Goal: Use online tool/utility: Utilize a website feature to perform a specific function

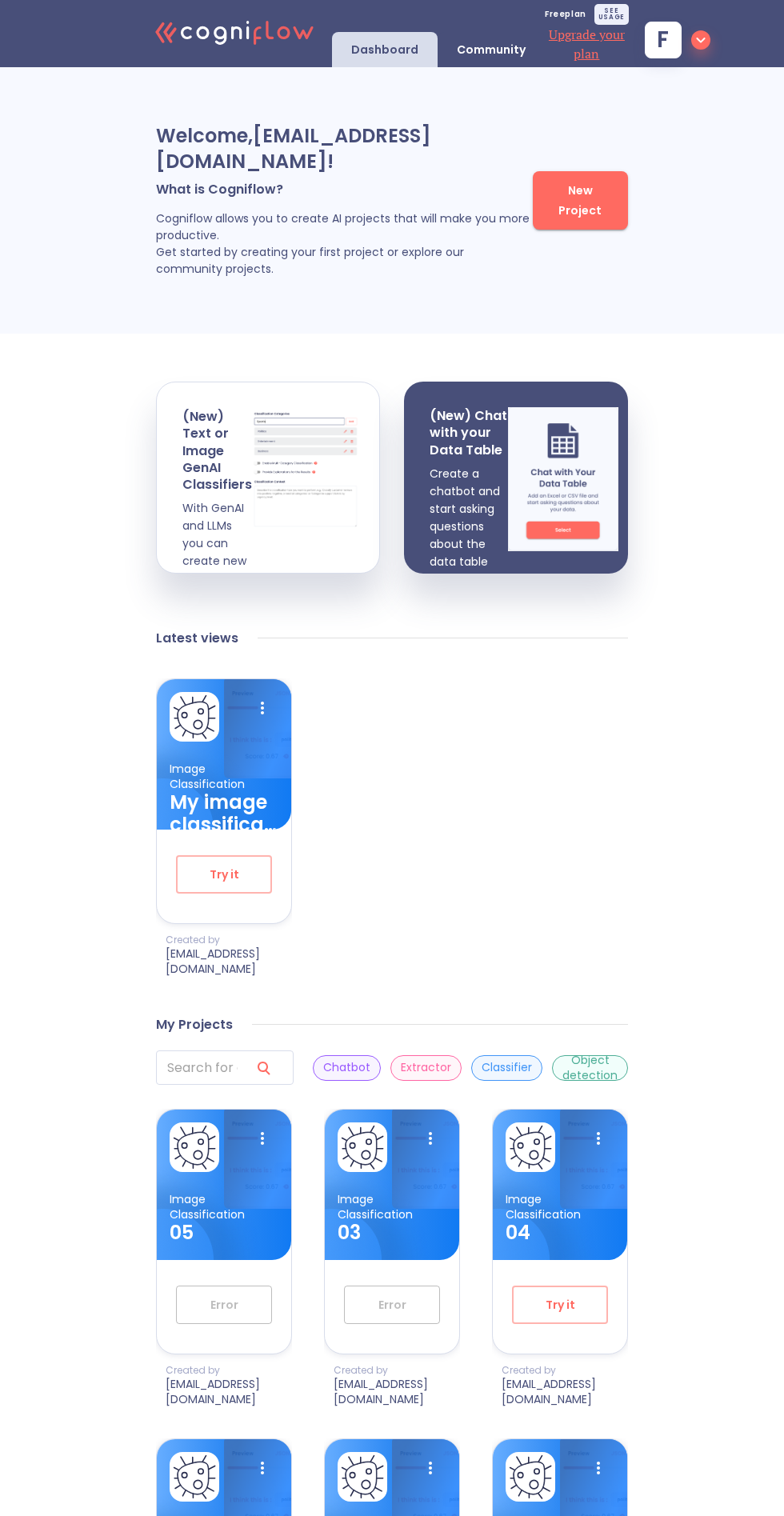
click at [229, 1080] on input "search" at bounding box center [197, 1068] width 82 height 34
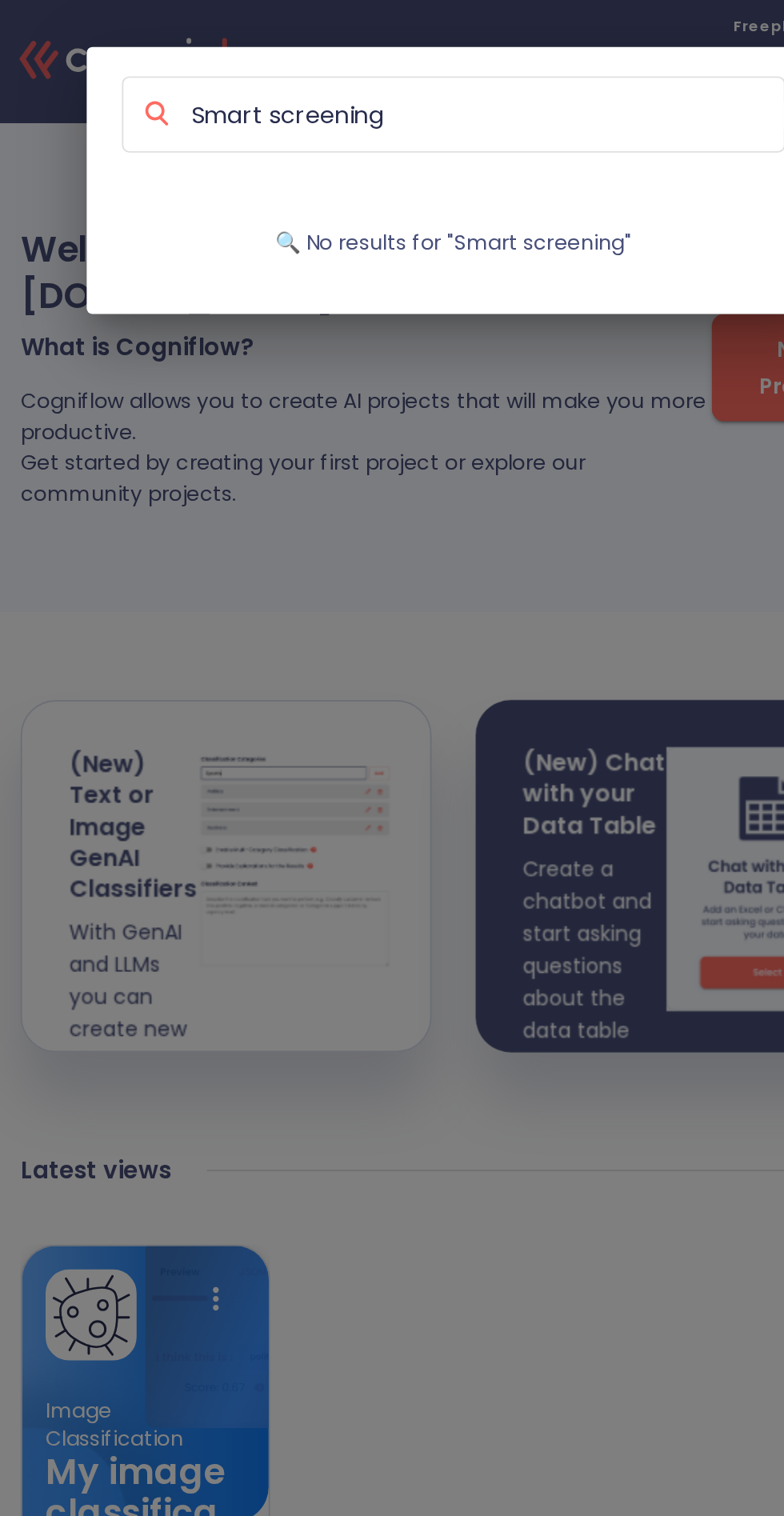
type input "Smart screening"
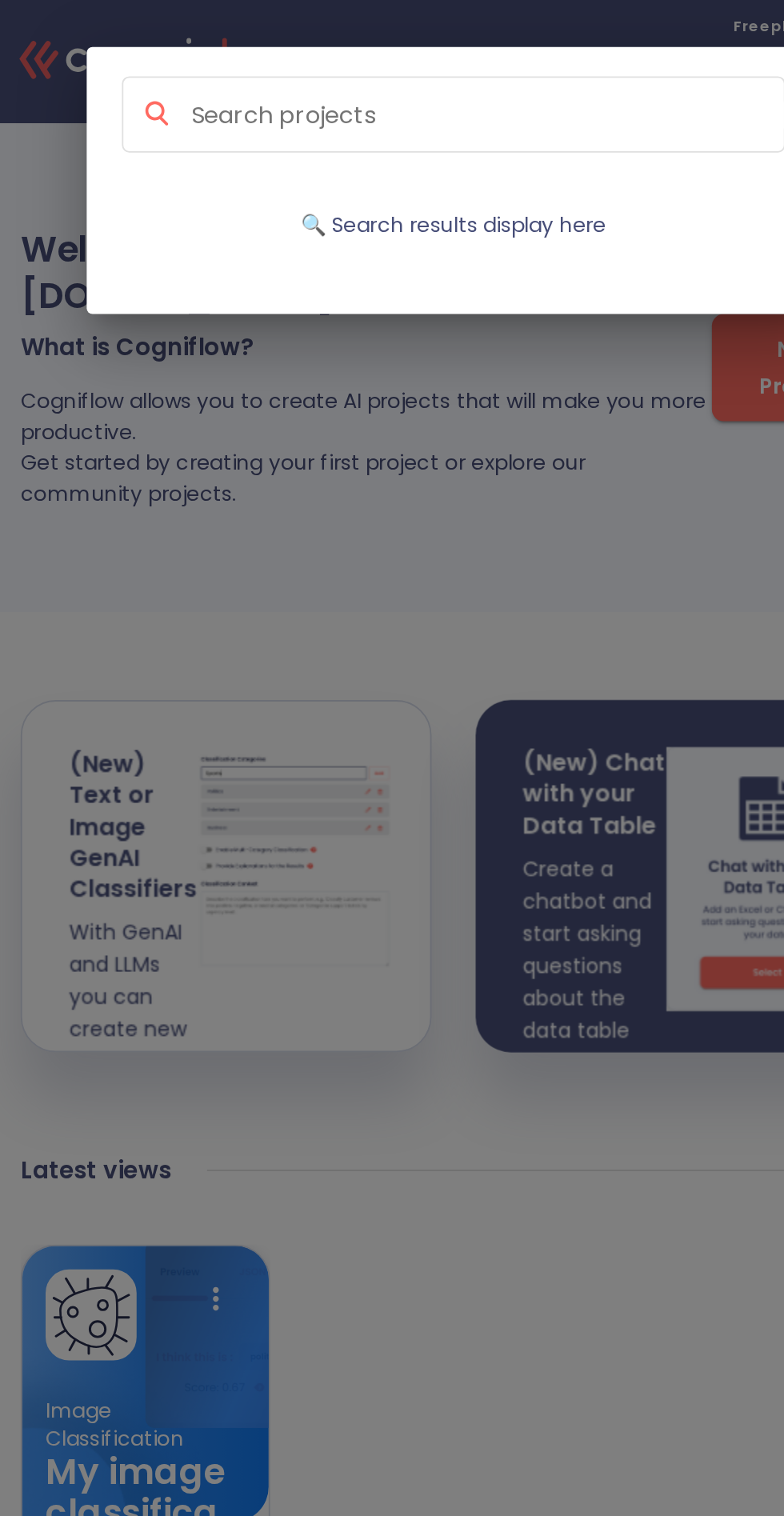
click at [525, 329] on div "🔍 Search results display here" at bounding box center [392, 758] width 784 height 1516
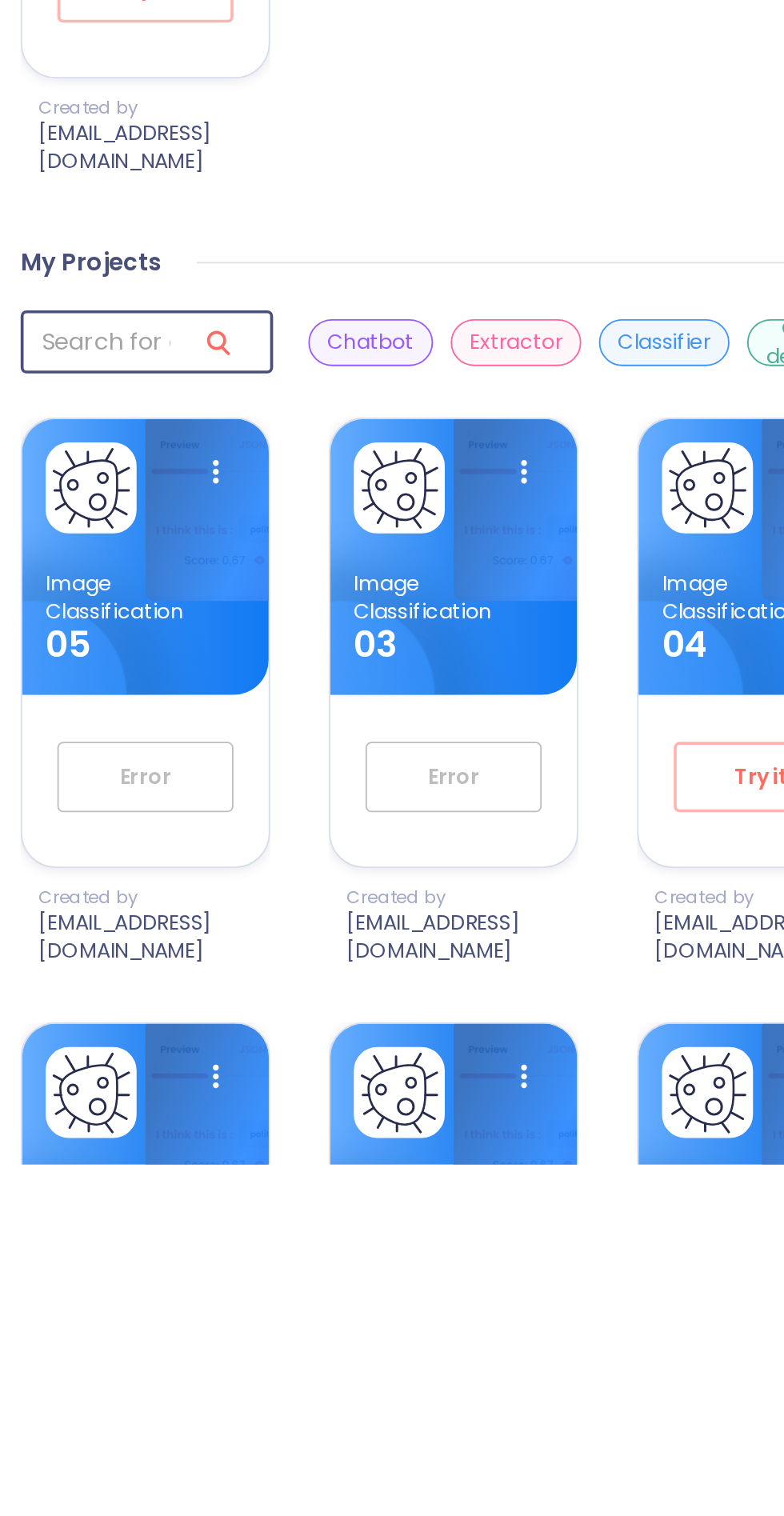
click at [521, 1222] on p "Image Classification" at bounding box center [559, 1207] width 109 height 29
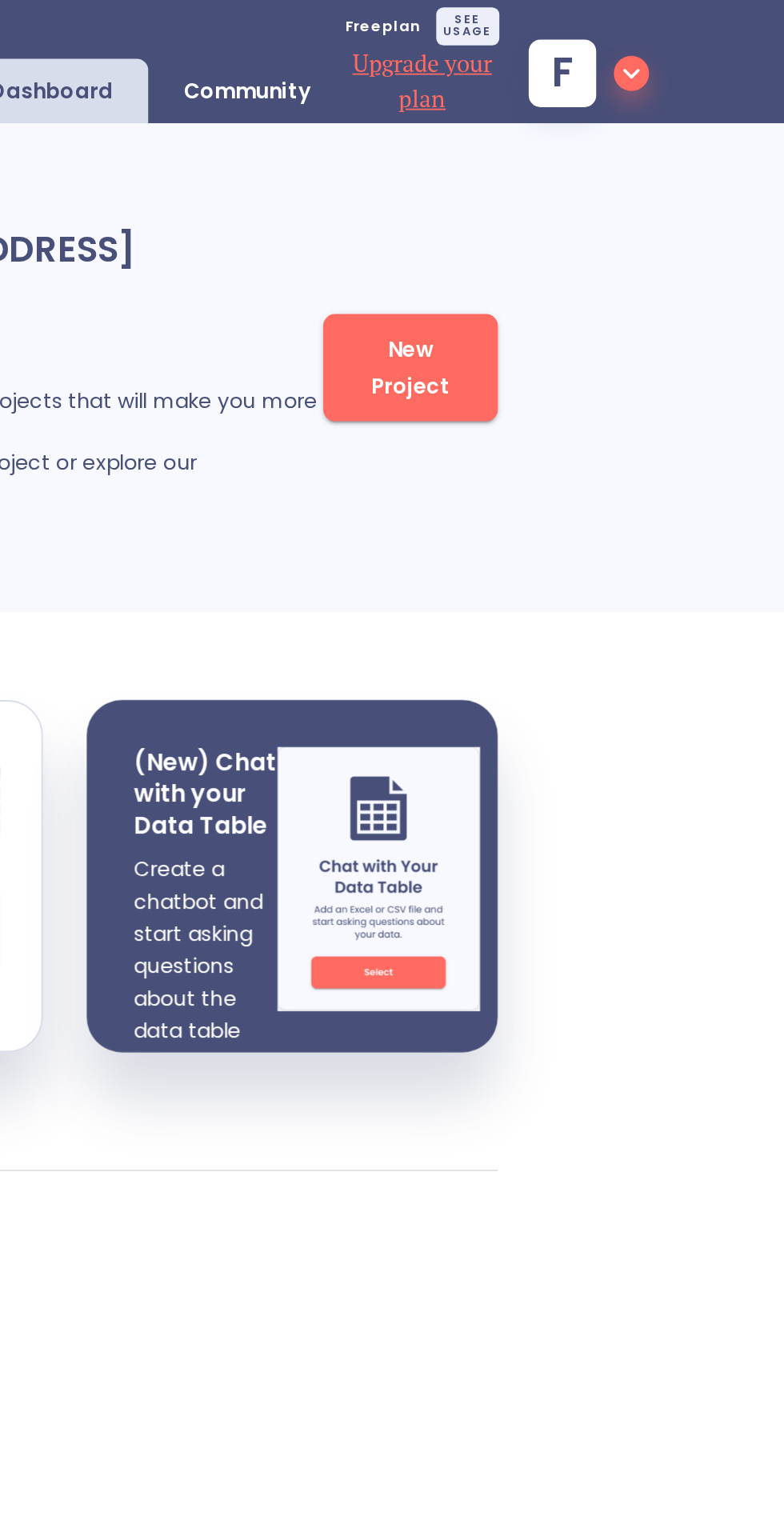
click at [673, 54] on span "f" at bounding box center [678, 39] width 65 height 37
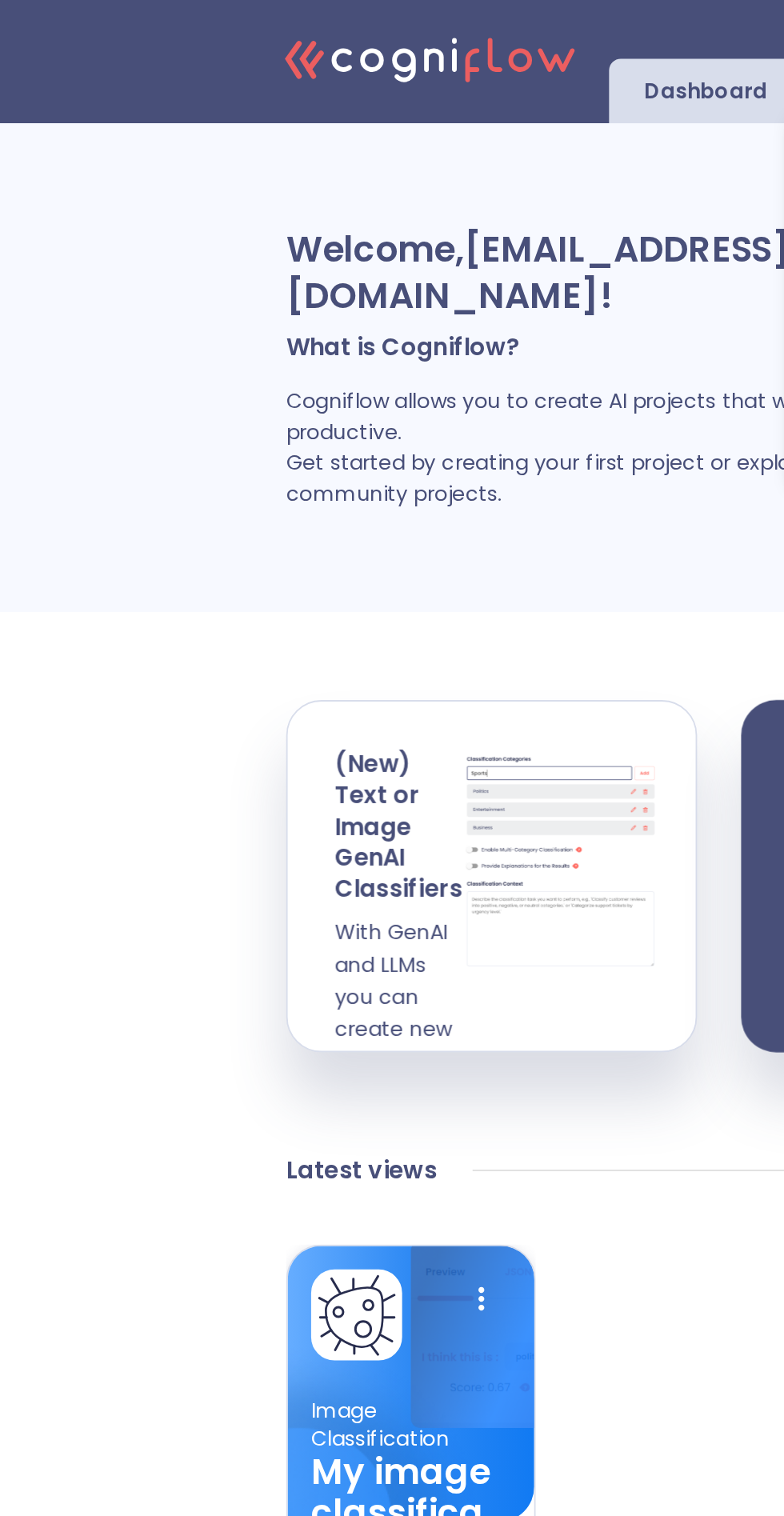
click at [316, 43] on div at bounding box center [392, 758] width 784 height 1516
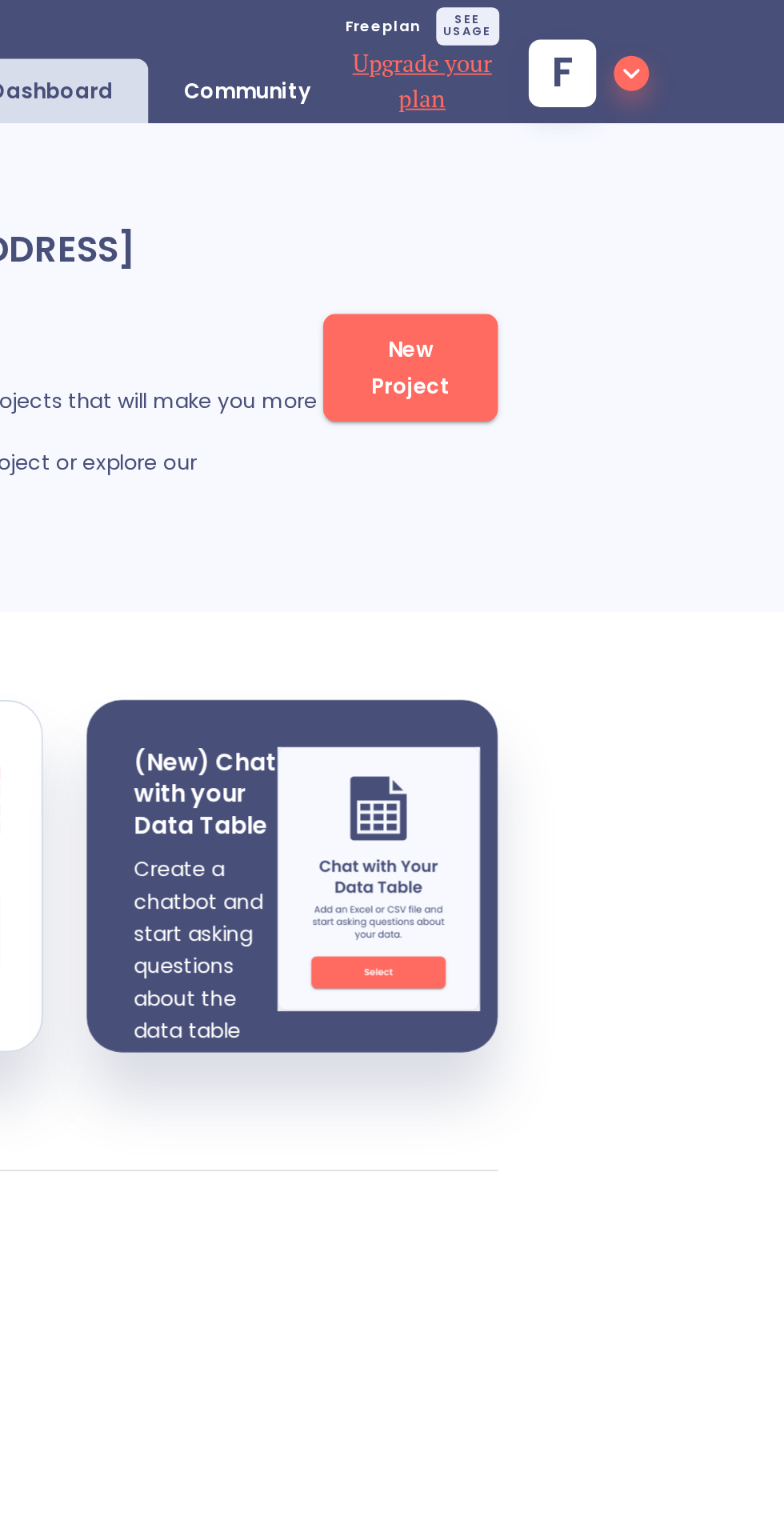
click at [502, 49] on p "Community" at bounding box center [491, 50] width 69 height 16
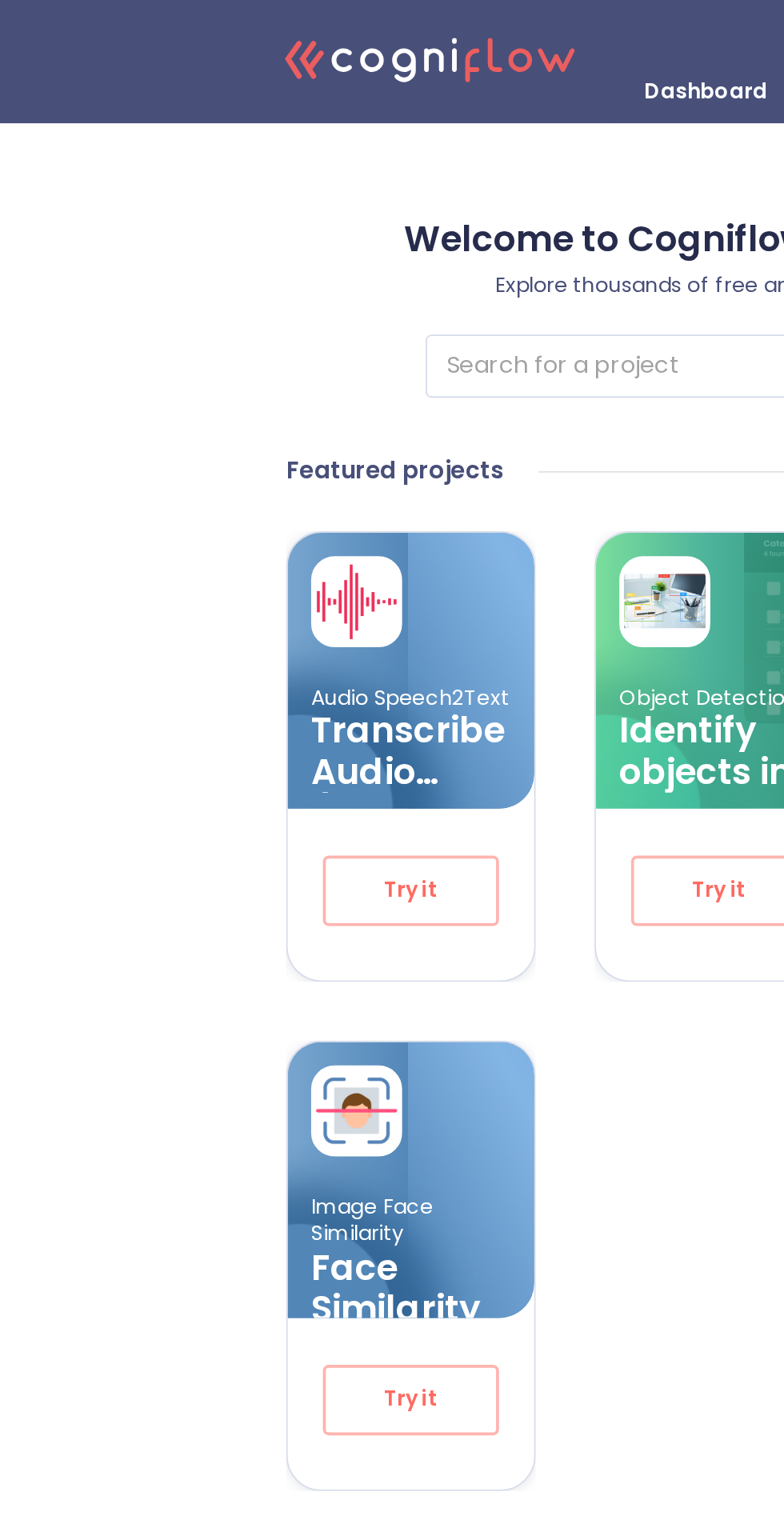
click at [345, 190] on input "search" at bounding box center [364, 200] width 264 height 34
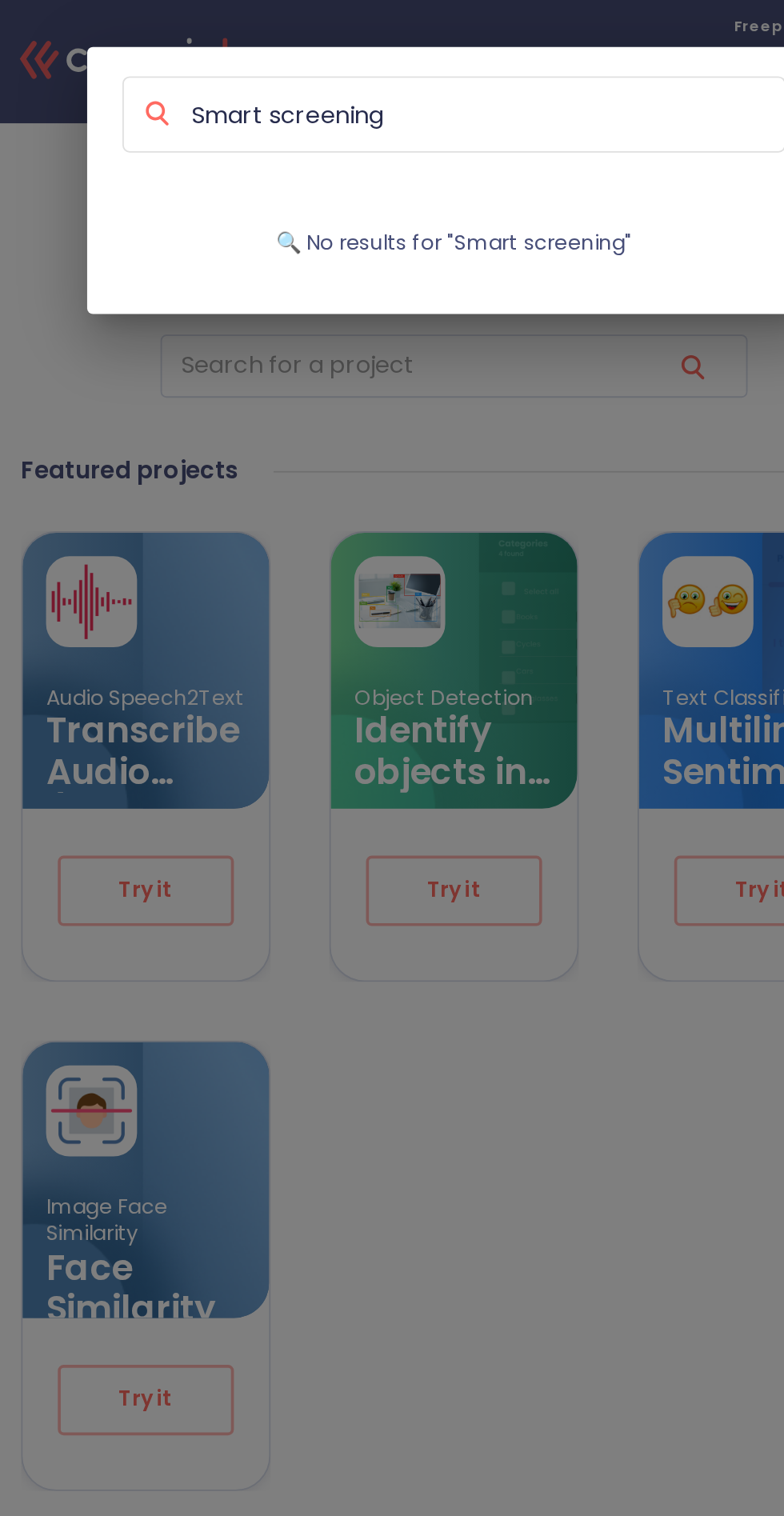
type input "Smart screening"
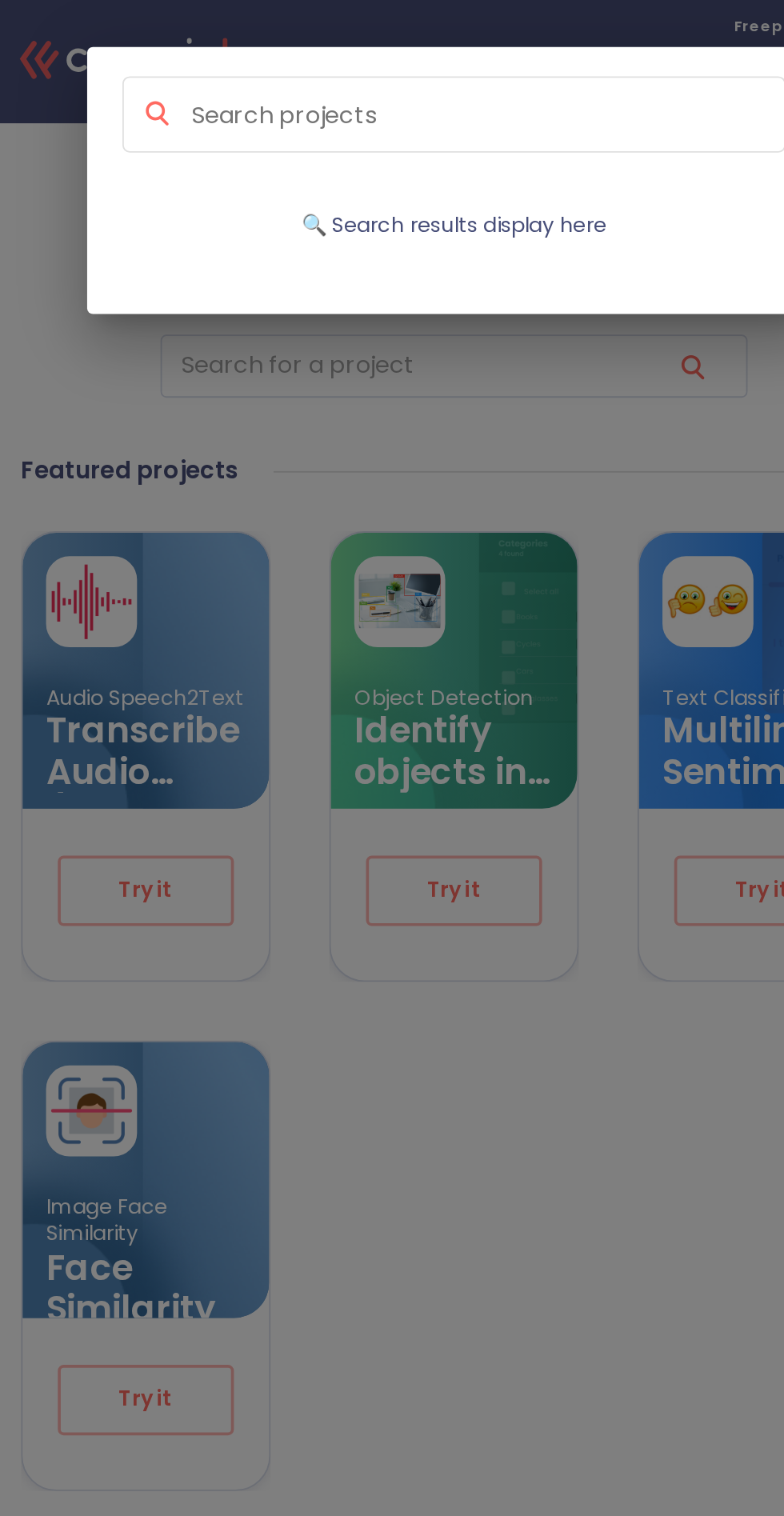
click at [499, 578] on div "🔍 Search results display here" at bounding box center [392, 758] width 784 height 1516
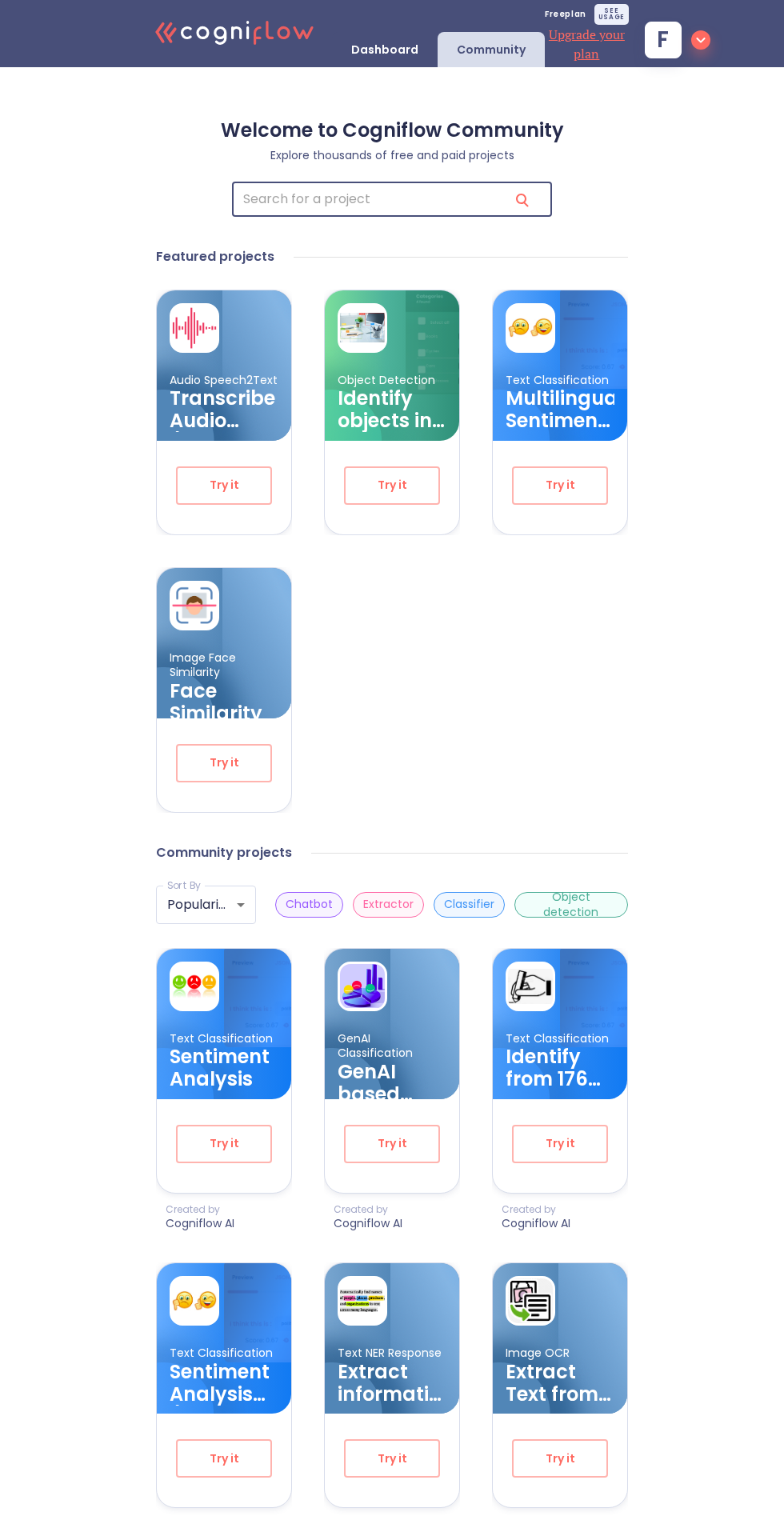
click at [240, 894] on body ".cls-1{fill:#141624;}.cls-2{fill:#eb5e60;}.cls-3{fill:none;stroke:#eb5e60;strok…" at bounding box center [392, 1088] width 784 height 2175
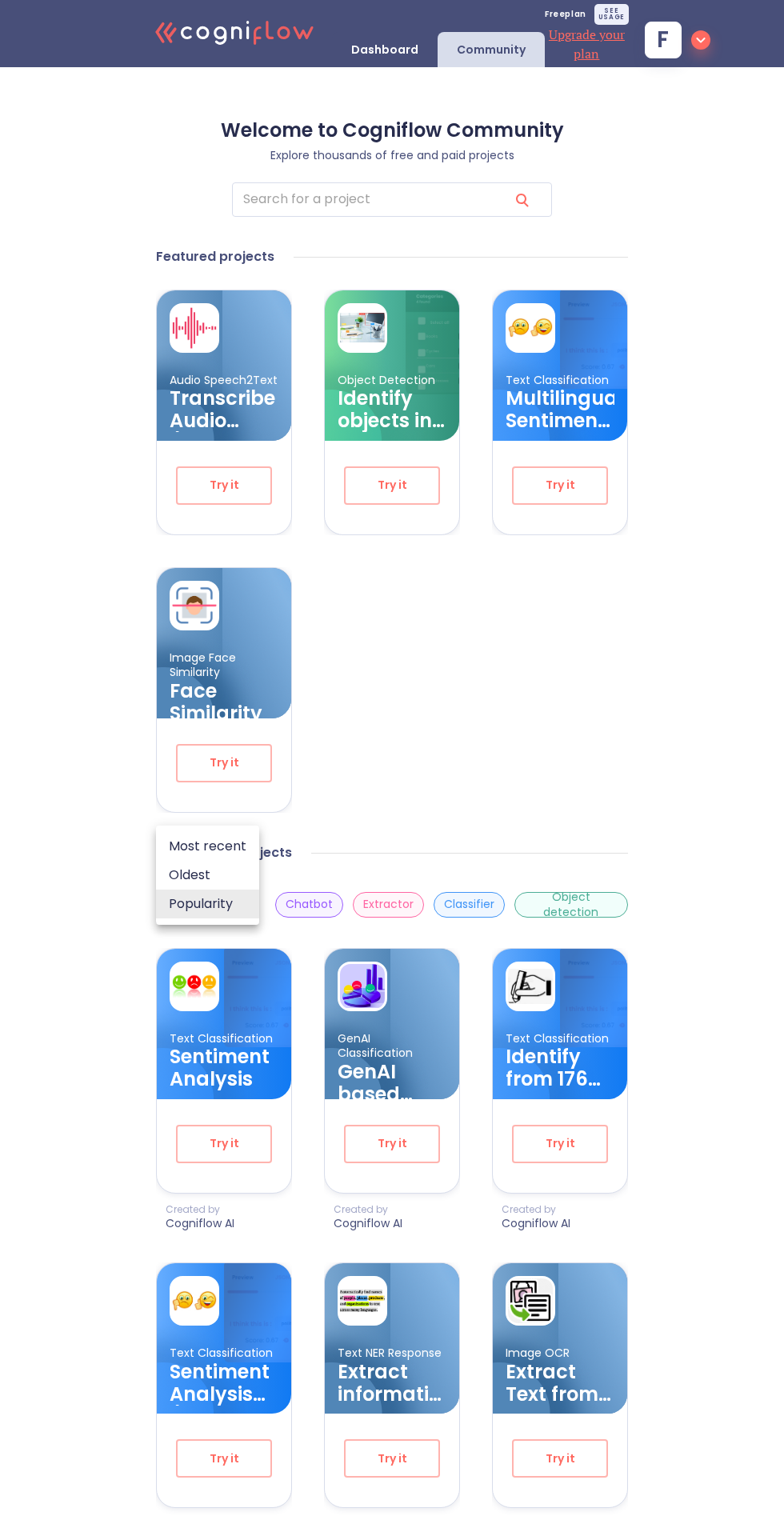
click at [236, 850] on li "Most recent" at bounding box center [208, 845] width 103 height 29
type input "recent"
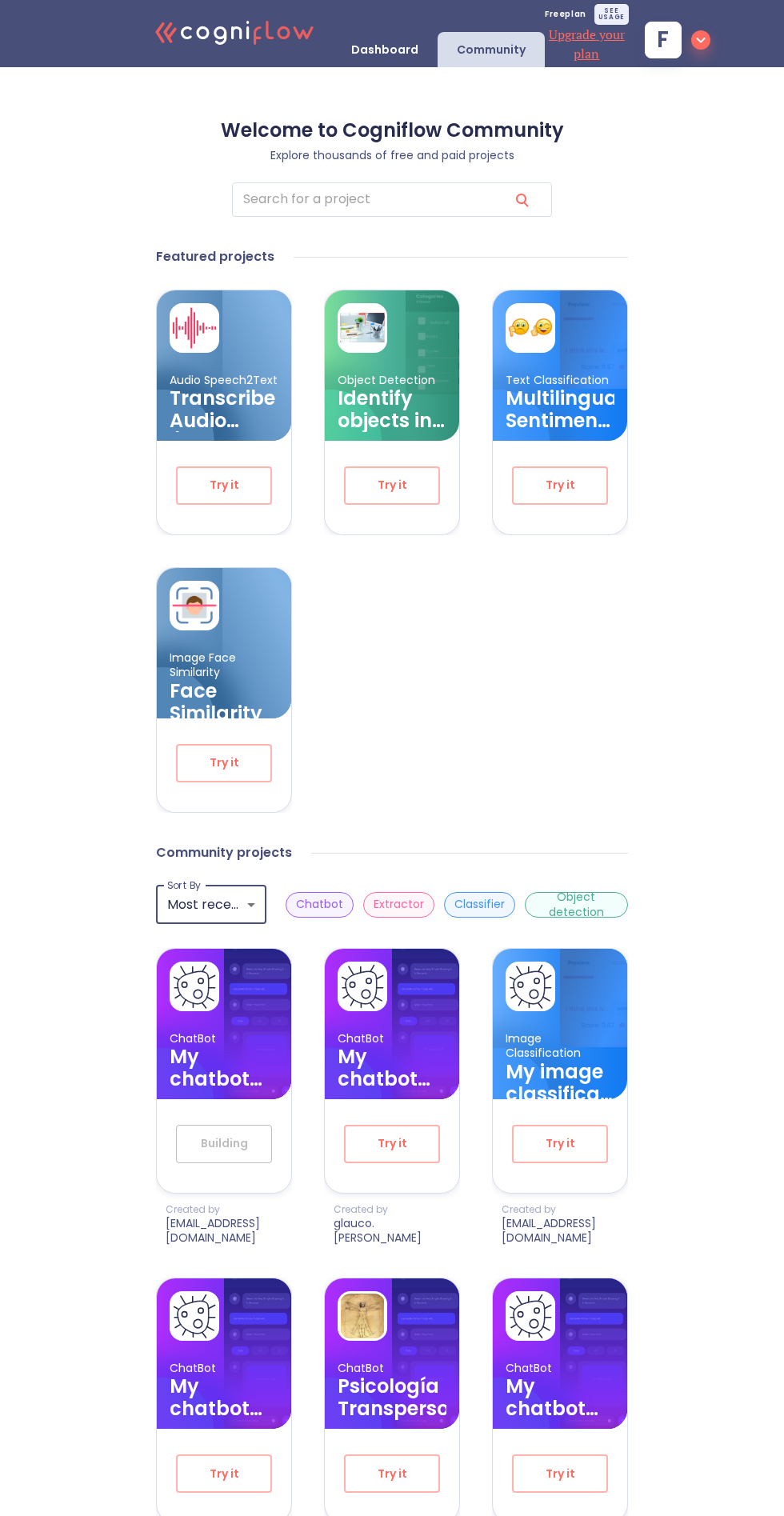
click at [410, 50] on p "Dashboard" at bounding box center [384, 50] width 67 height 16
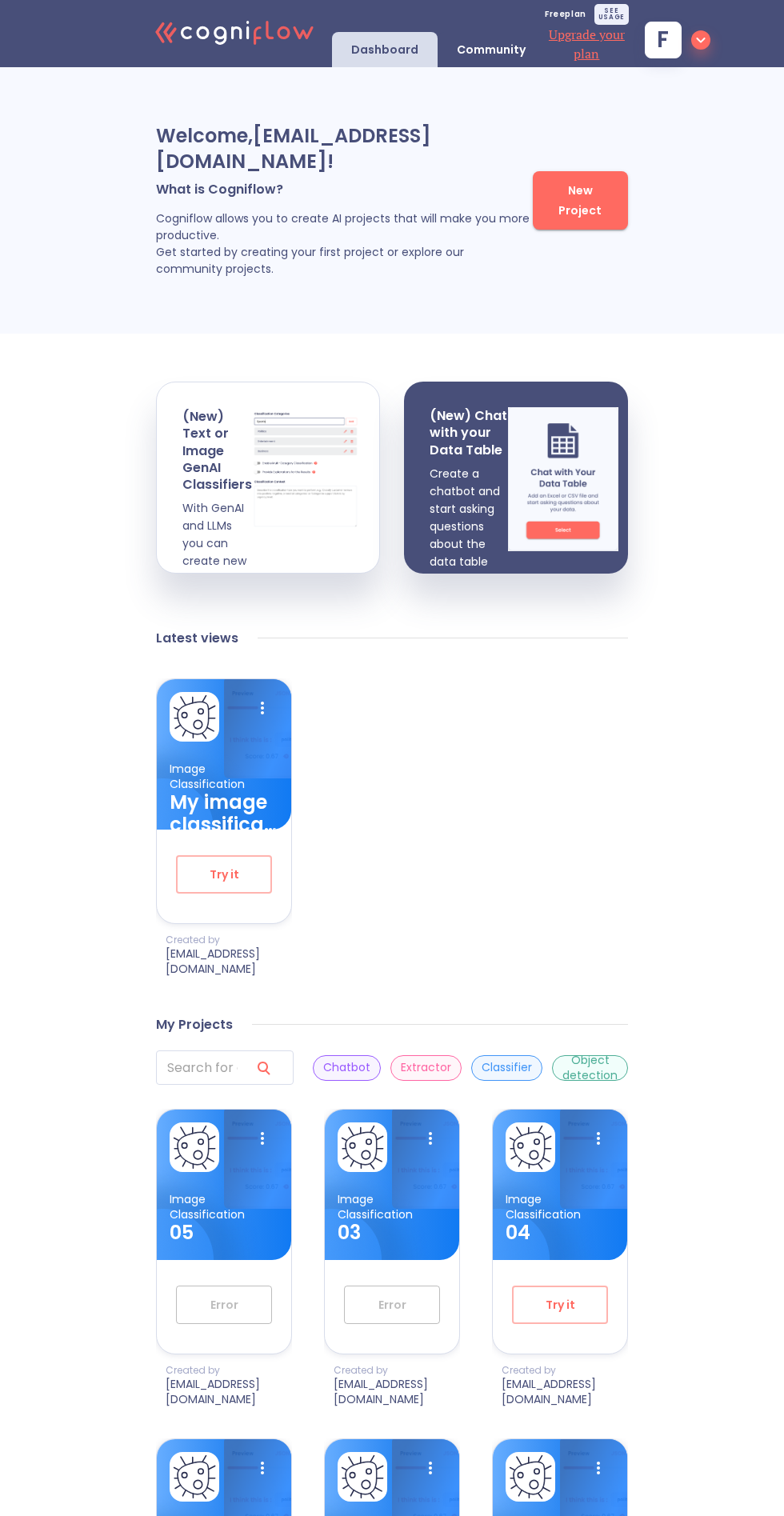
click at [195, 1078] on input "search" at bounding box center [197, 1068] width 82 height 34
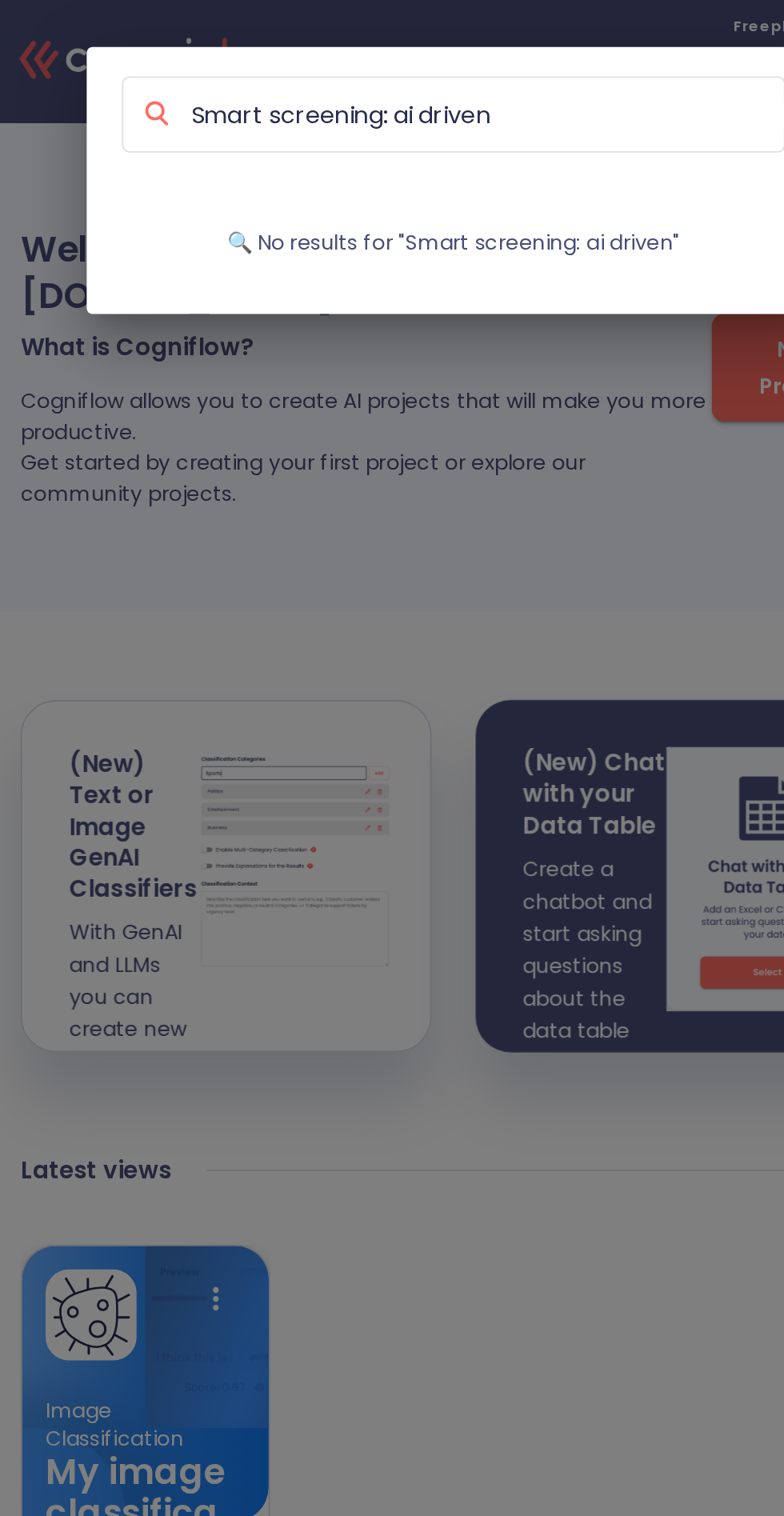
type input "Smart screening: ai driven"
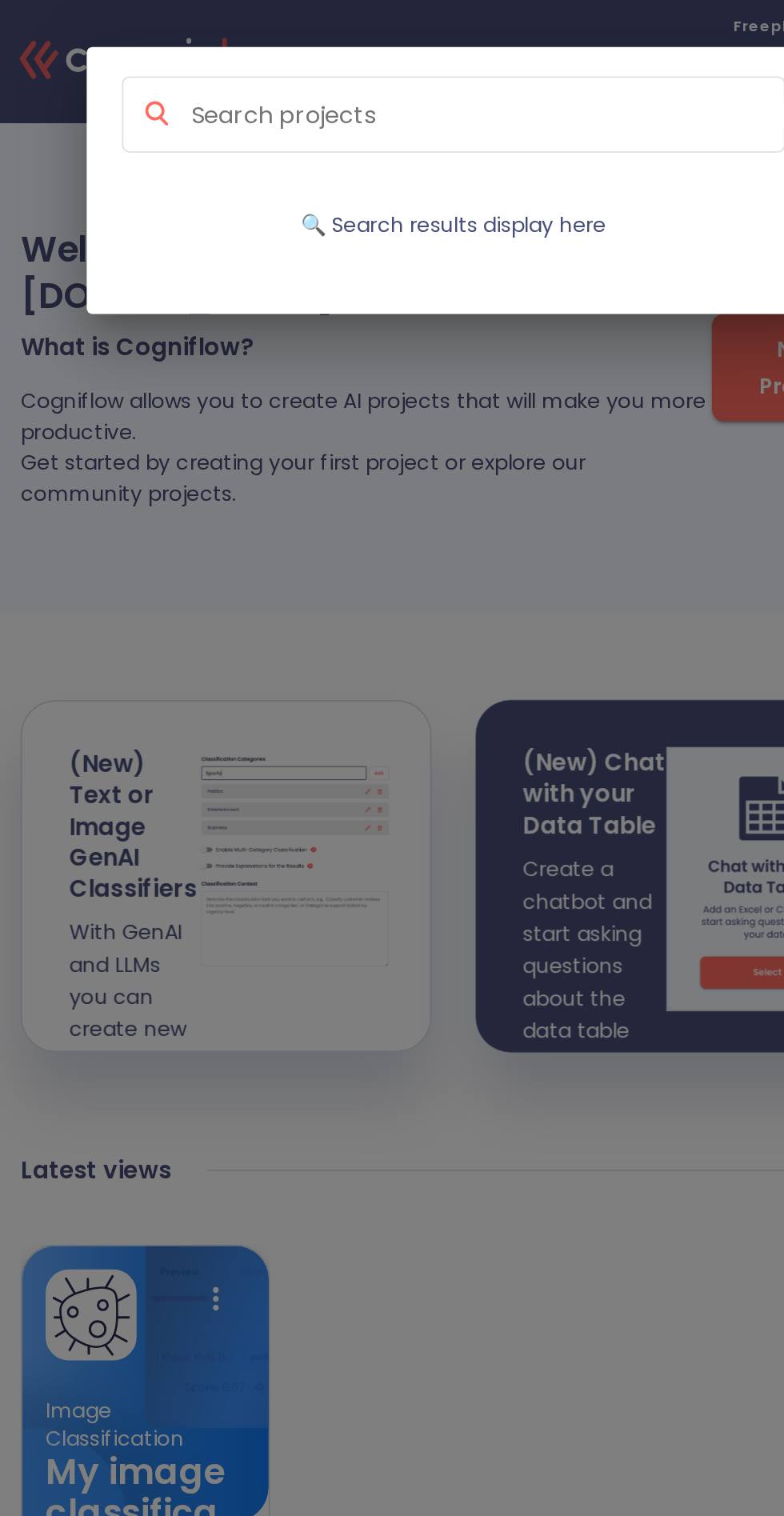
click at [514, 66] on input at bounding box center [409, 63] width 325 height 21
click at [484, 56] on input at bounding box center [409, 63] width 325 height 21
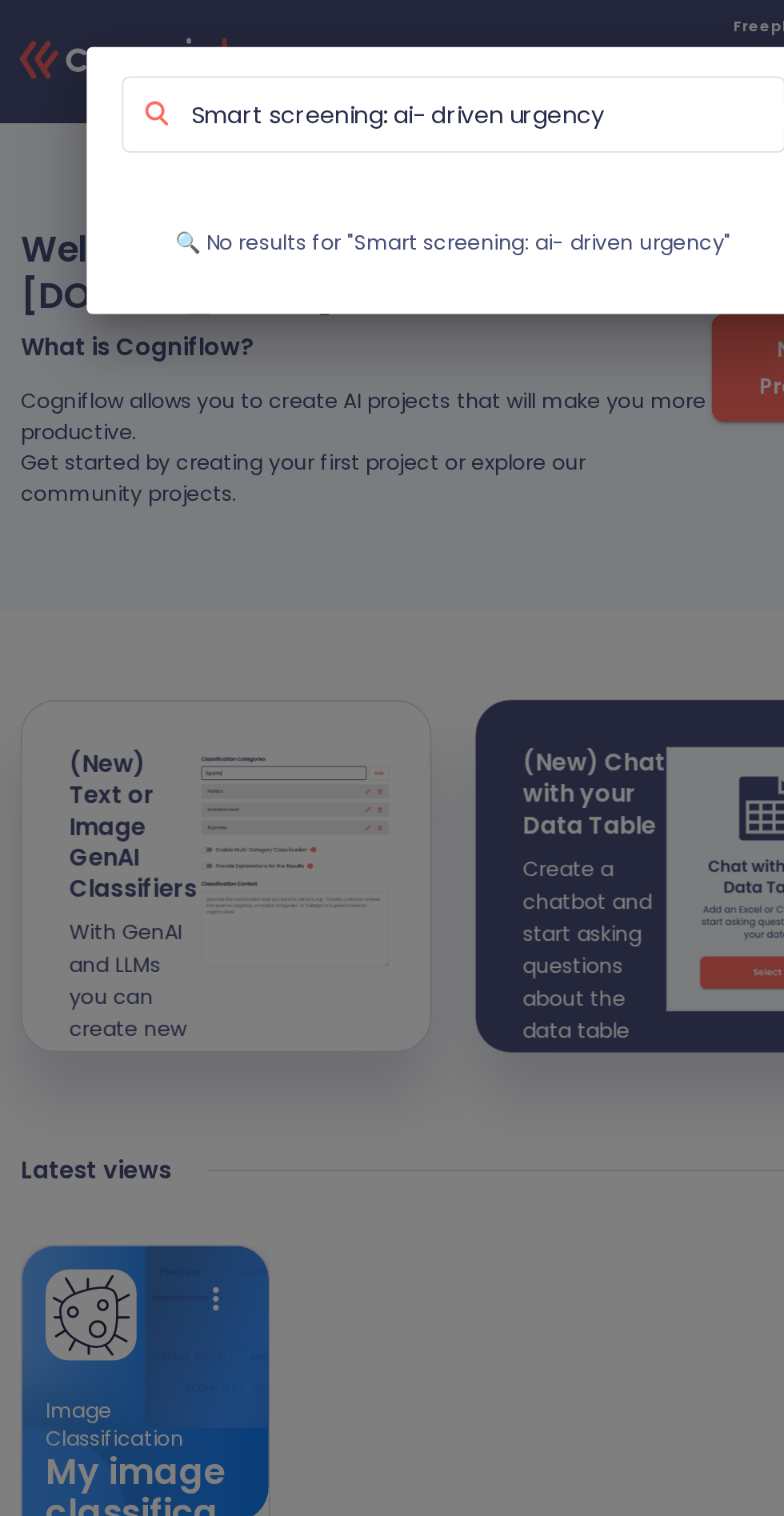
type input "Smart screening: ai- driven urgency"
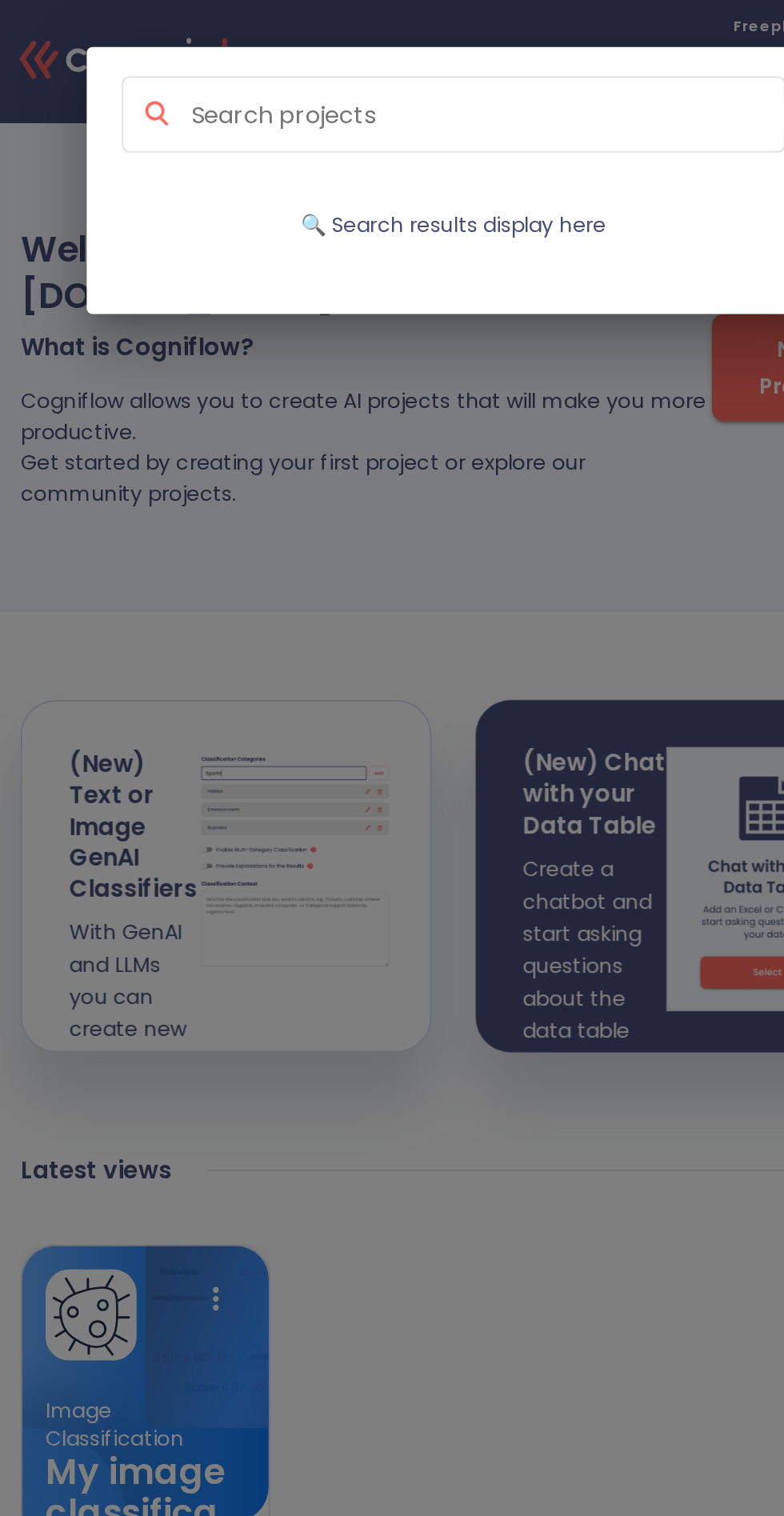
click at [477, 675] on div "🔍 Search results display here" at bounding box center [392, 758] width 784 height 1516
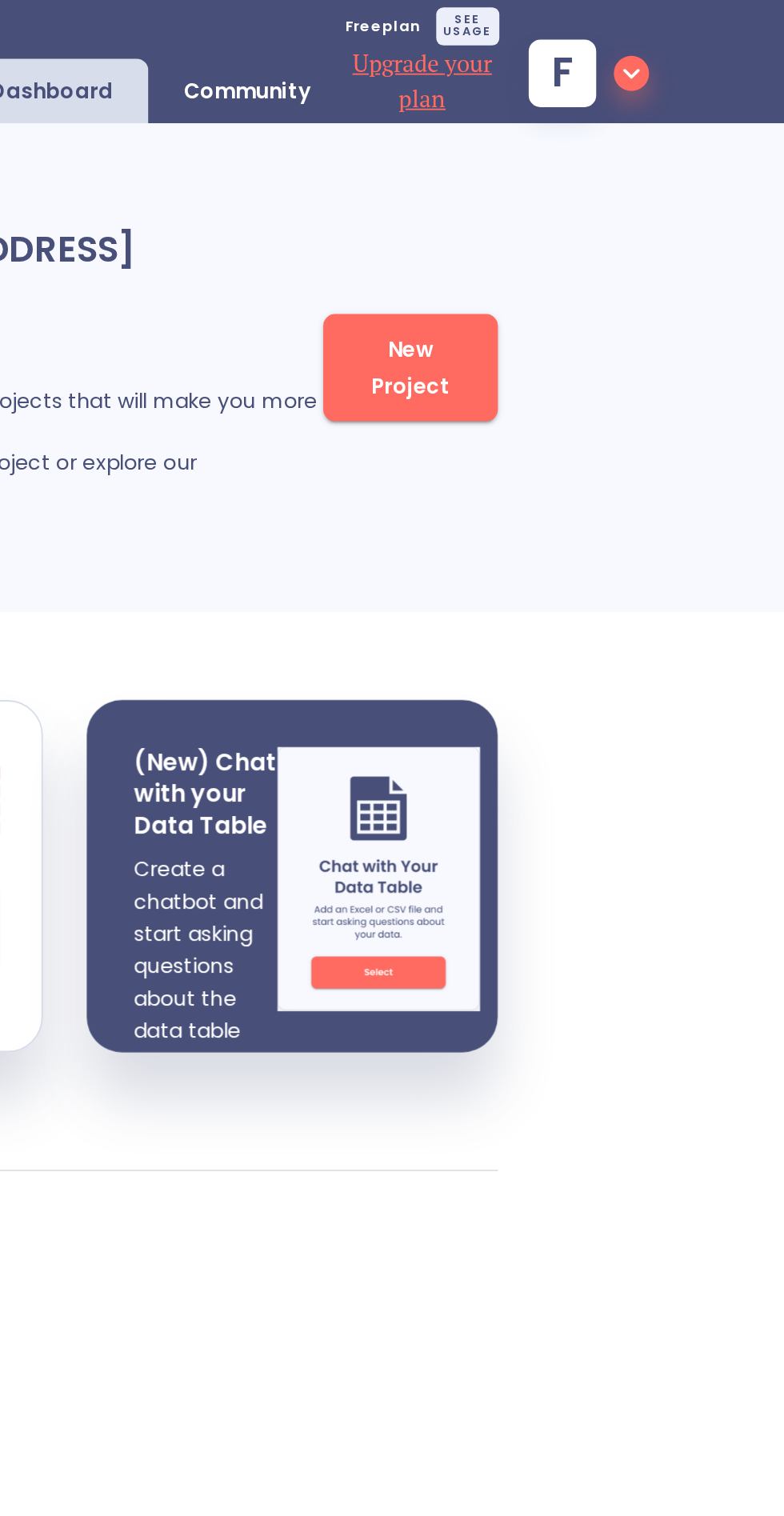
click at [512, 52] on p "Community" at bounding box center [491, 50] width 69 height 16
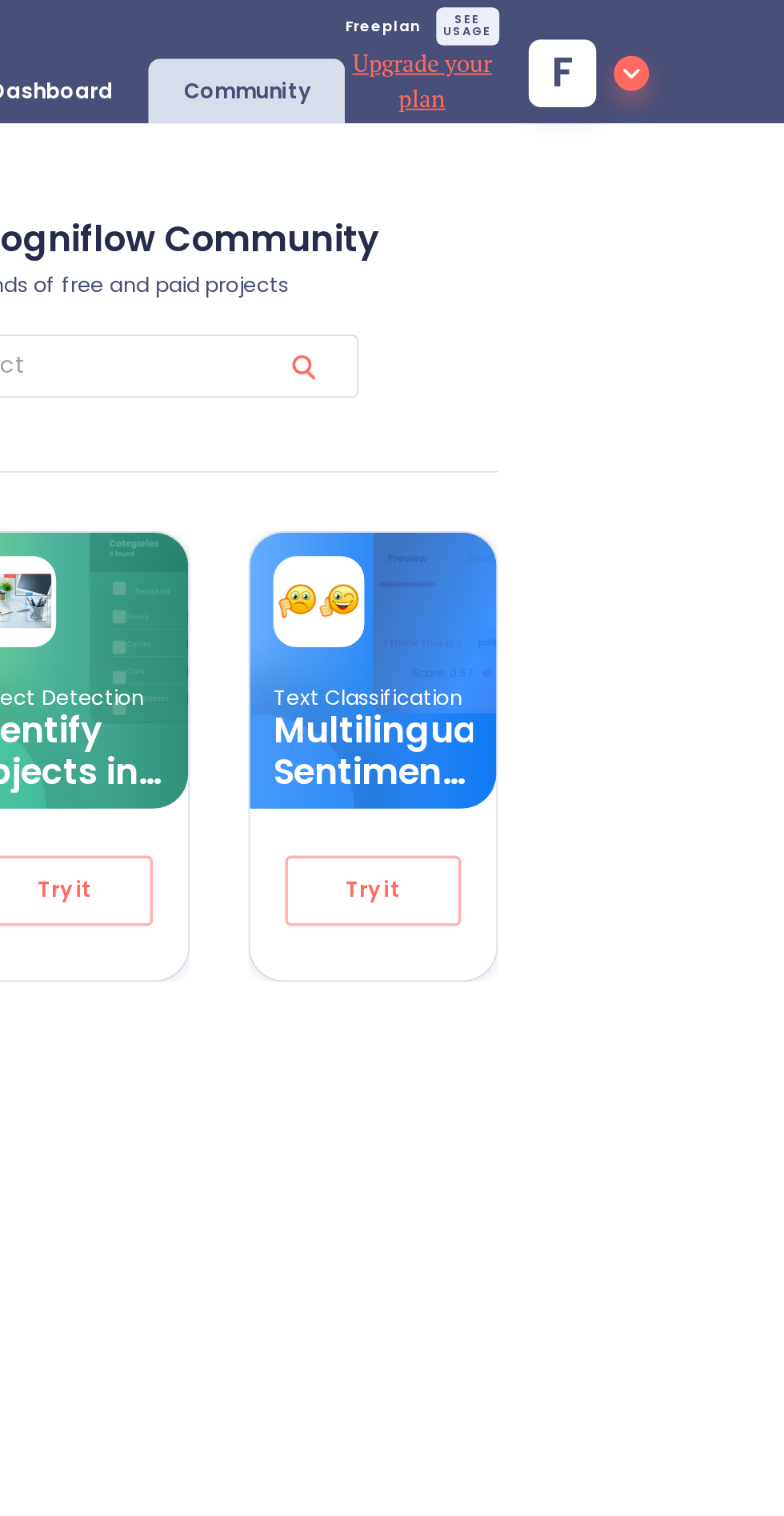
click at [466, 202] on input "search" at bounding box center [364, 200] width 264 height 34
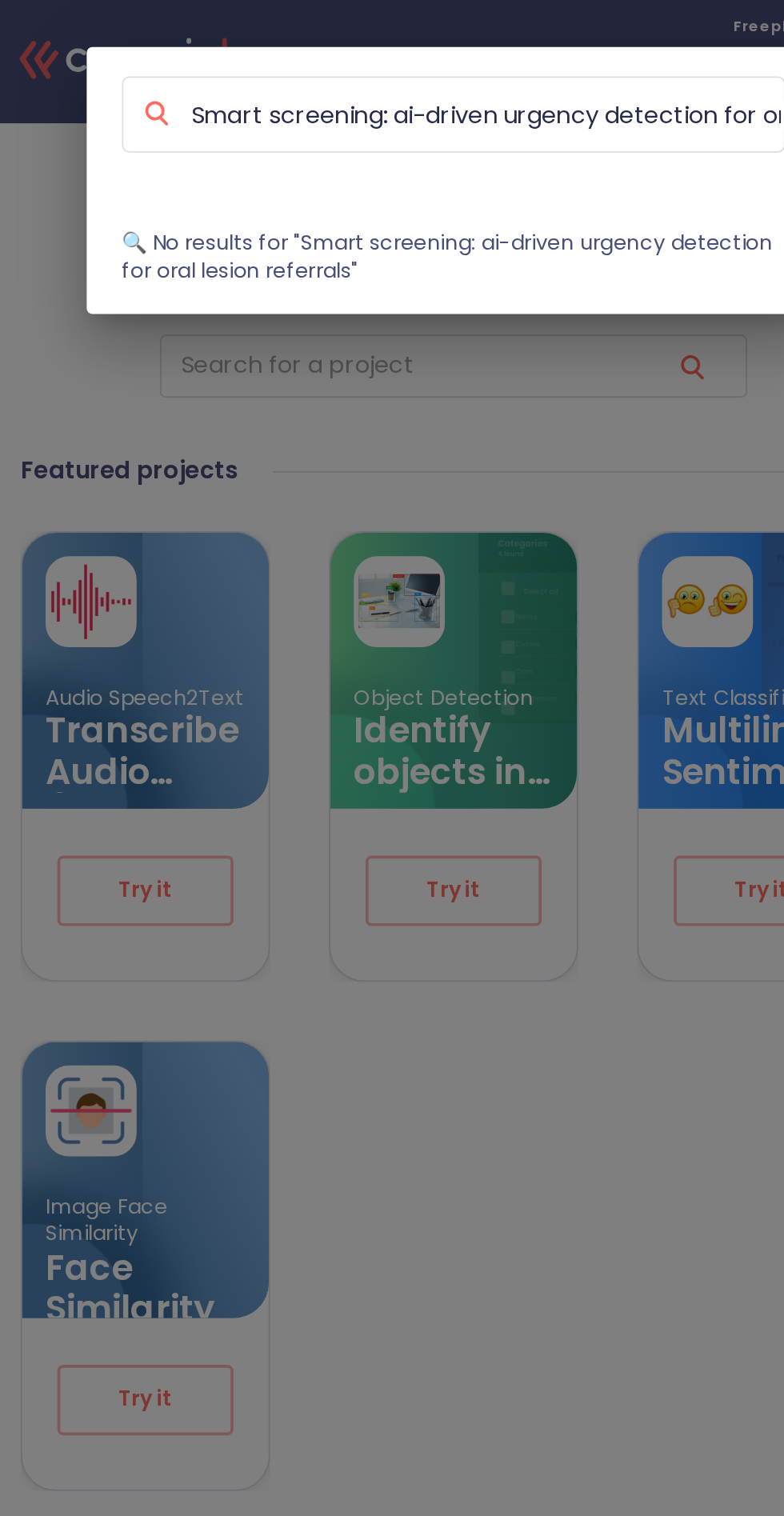
scroll to position [0, 115]
type input "Smart screening: ai-driven urgency detection for oral lesion referrals"
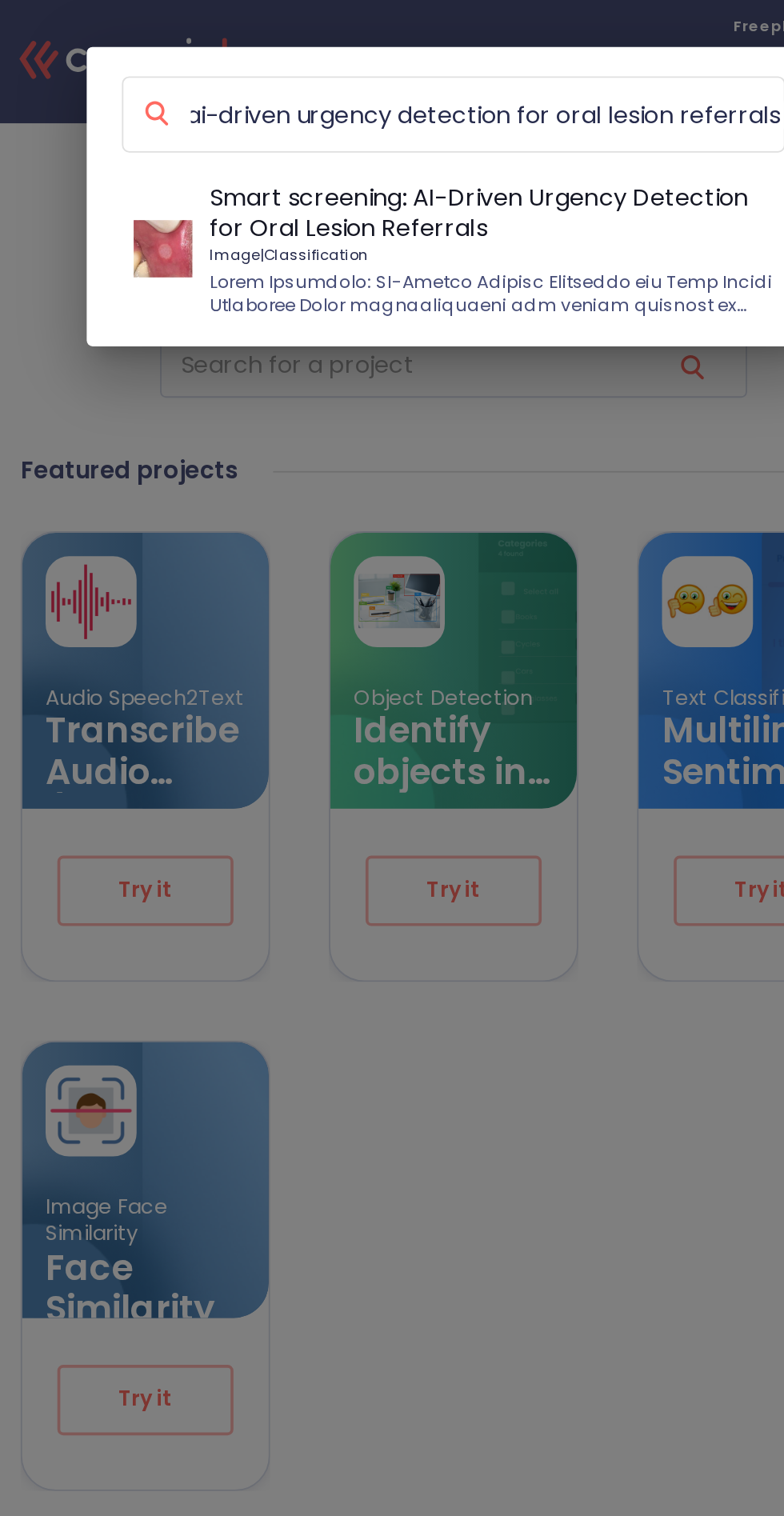
click at [401, 136] on p "Image | Classification" at bounding box center [413, 138] width 307 height 11
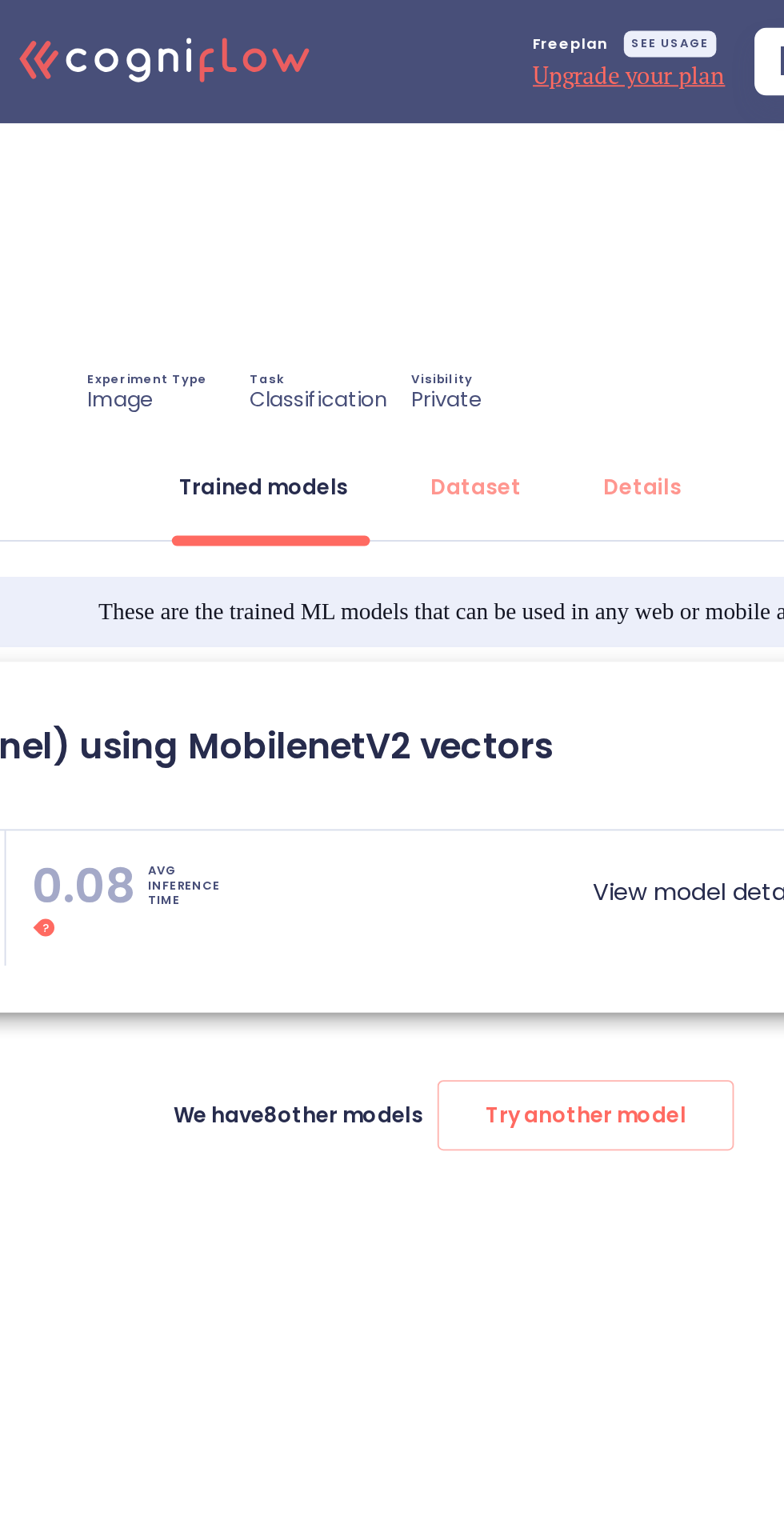
type textarea "[[DATE] 22:13:12]- Starting with download required files from shared storage [[…"
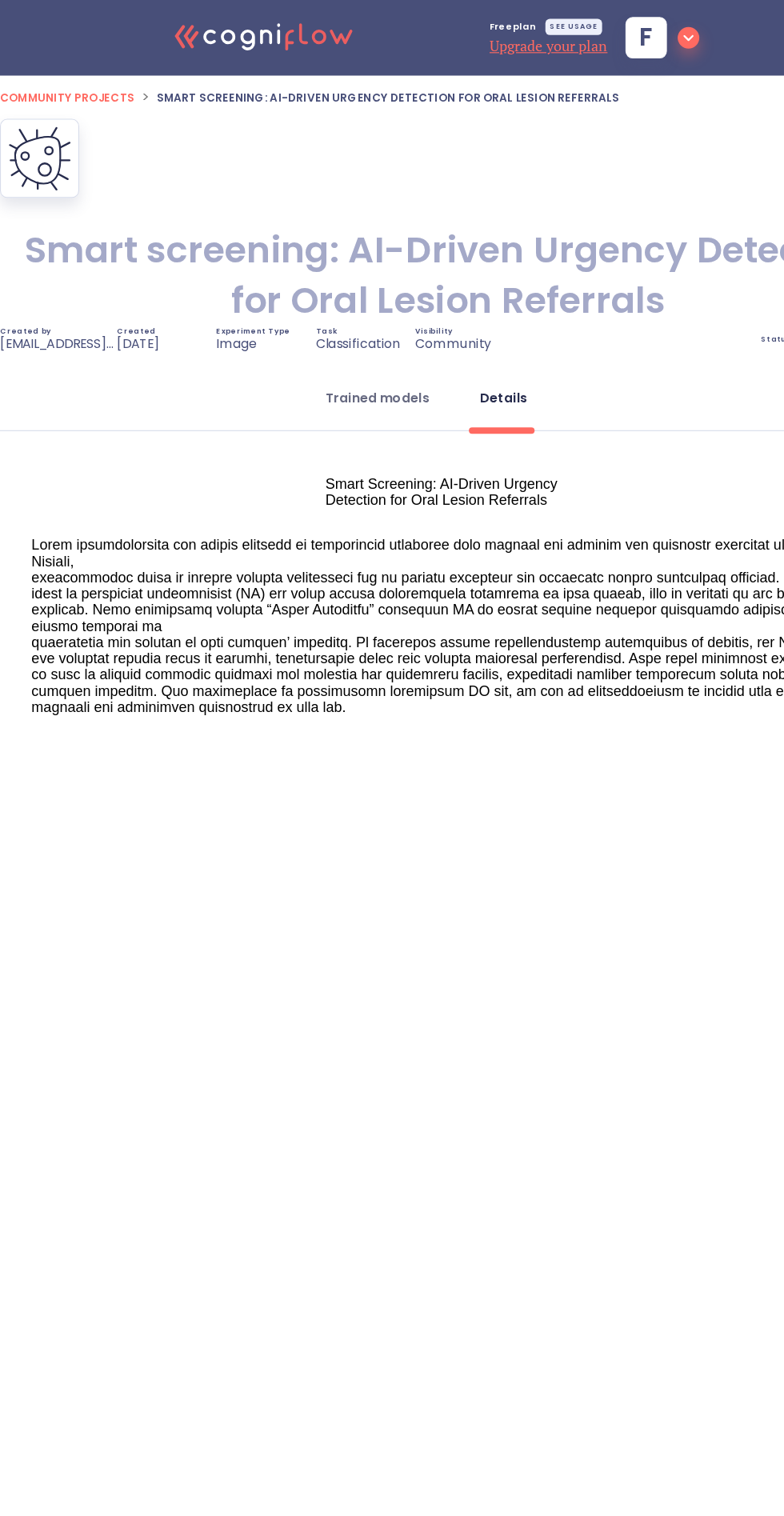
click at [339, 369] on button "Trained models" at bounding box center [335, 353] width 111 height 38
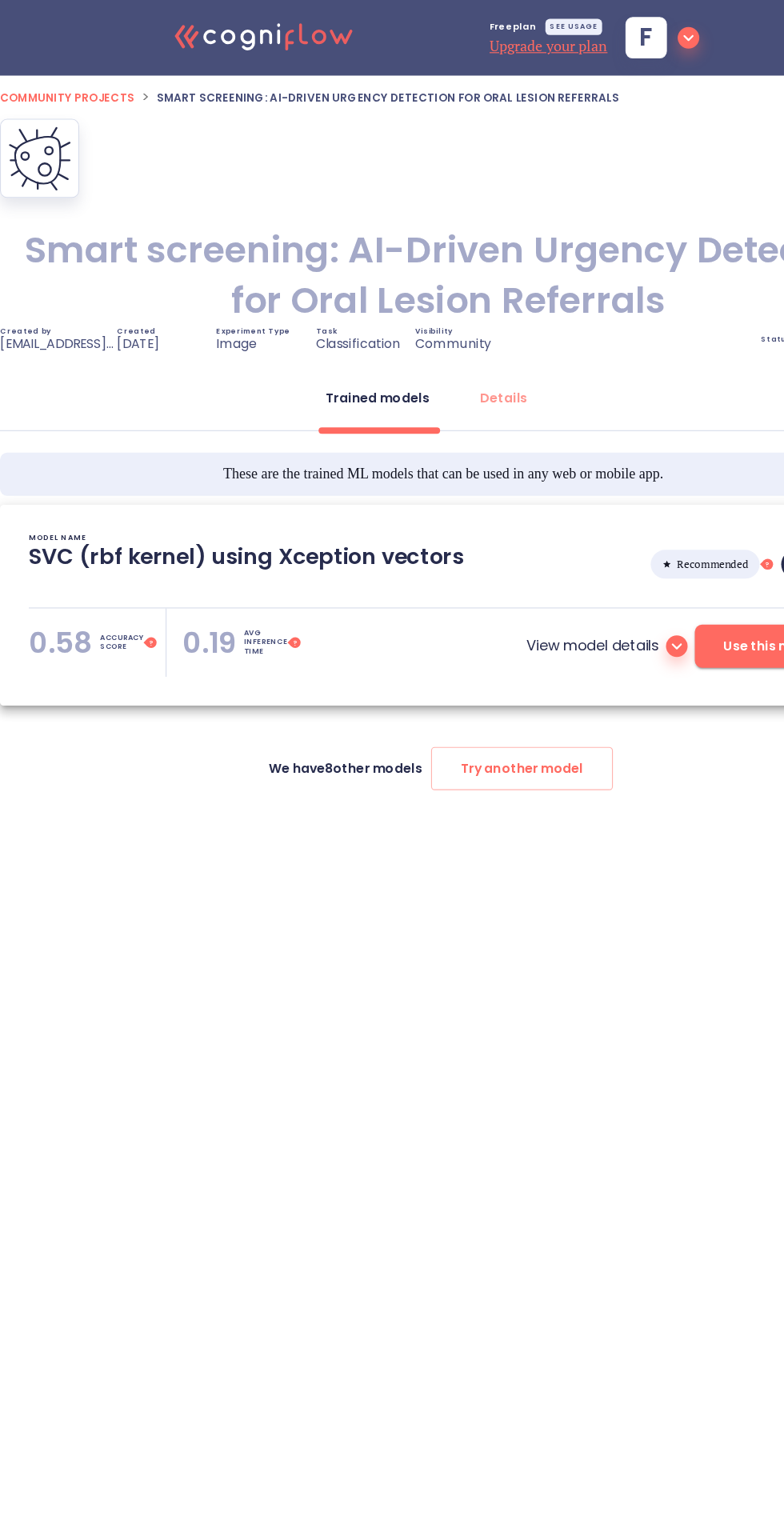
click at [654, 585] on button "Use this model!" at bounding box center [688, 574] width 141 height 38
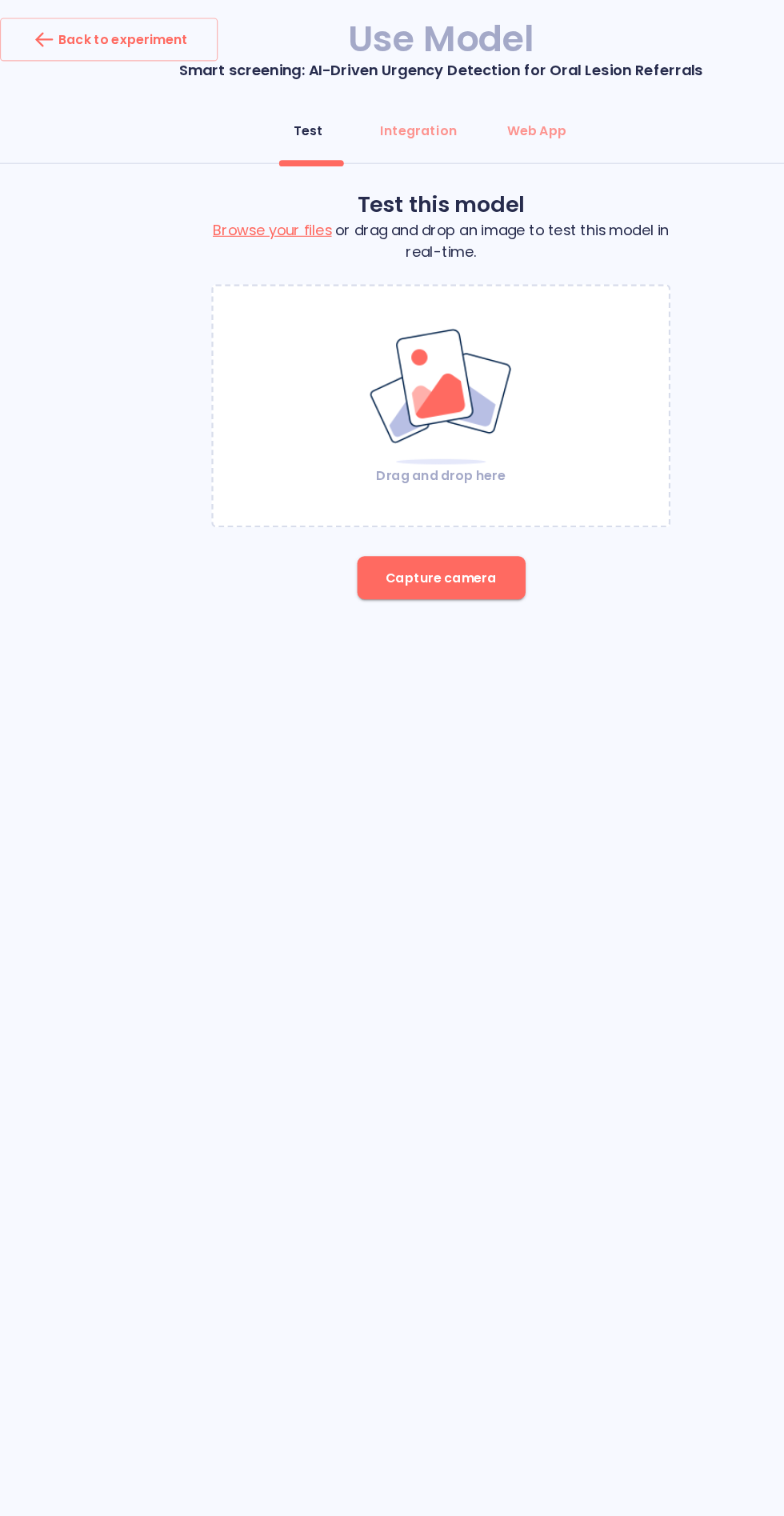
click at [379, 513] on span "Capture camera" at bounding box center [392, 514] width 98 height 20
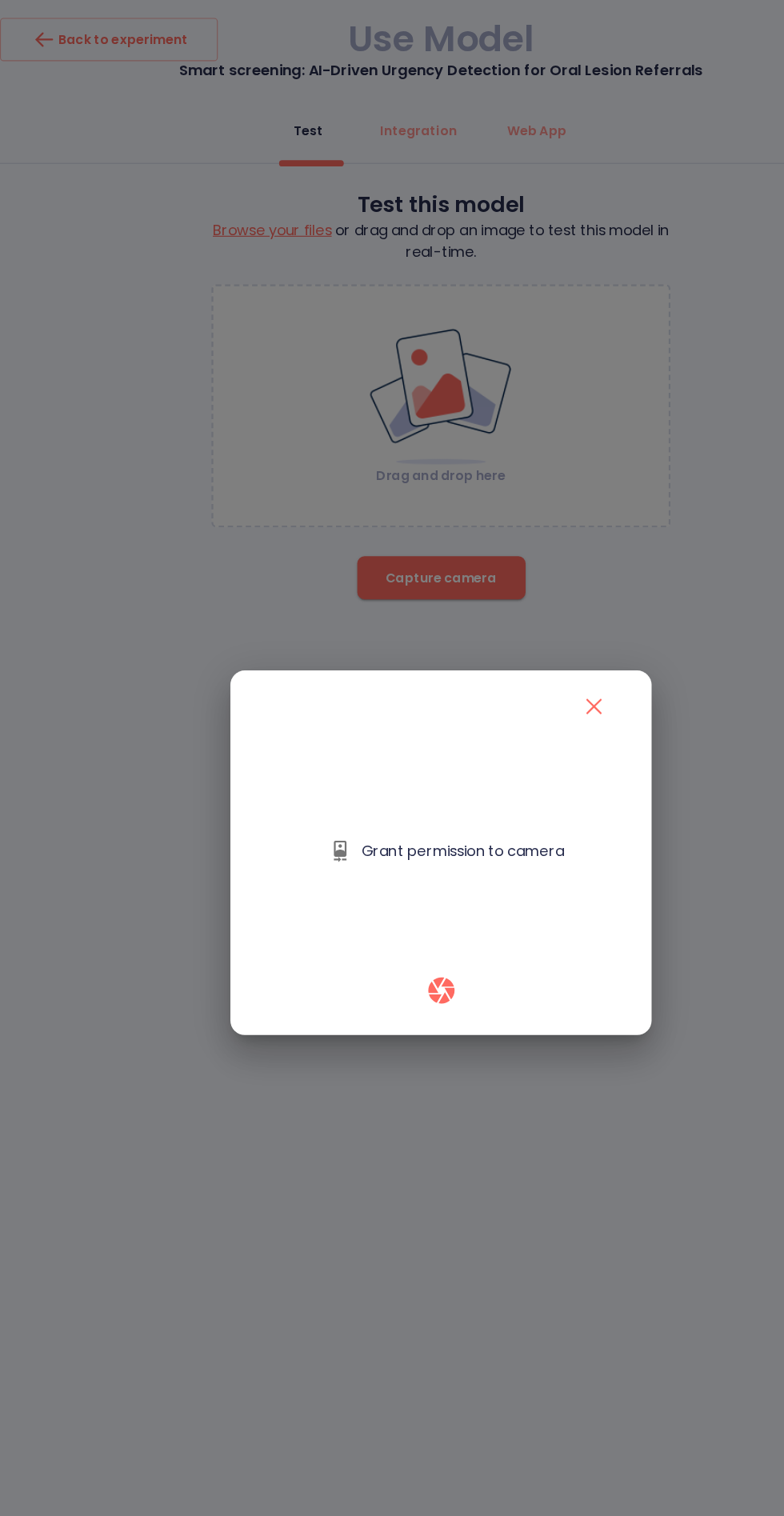
click at [528, 628] on icon "close" at bounding box center [528, 628] width 14 height 14
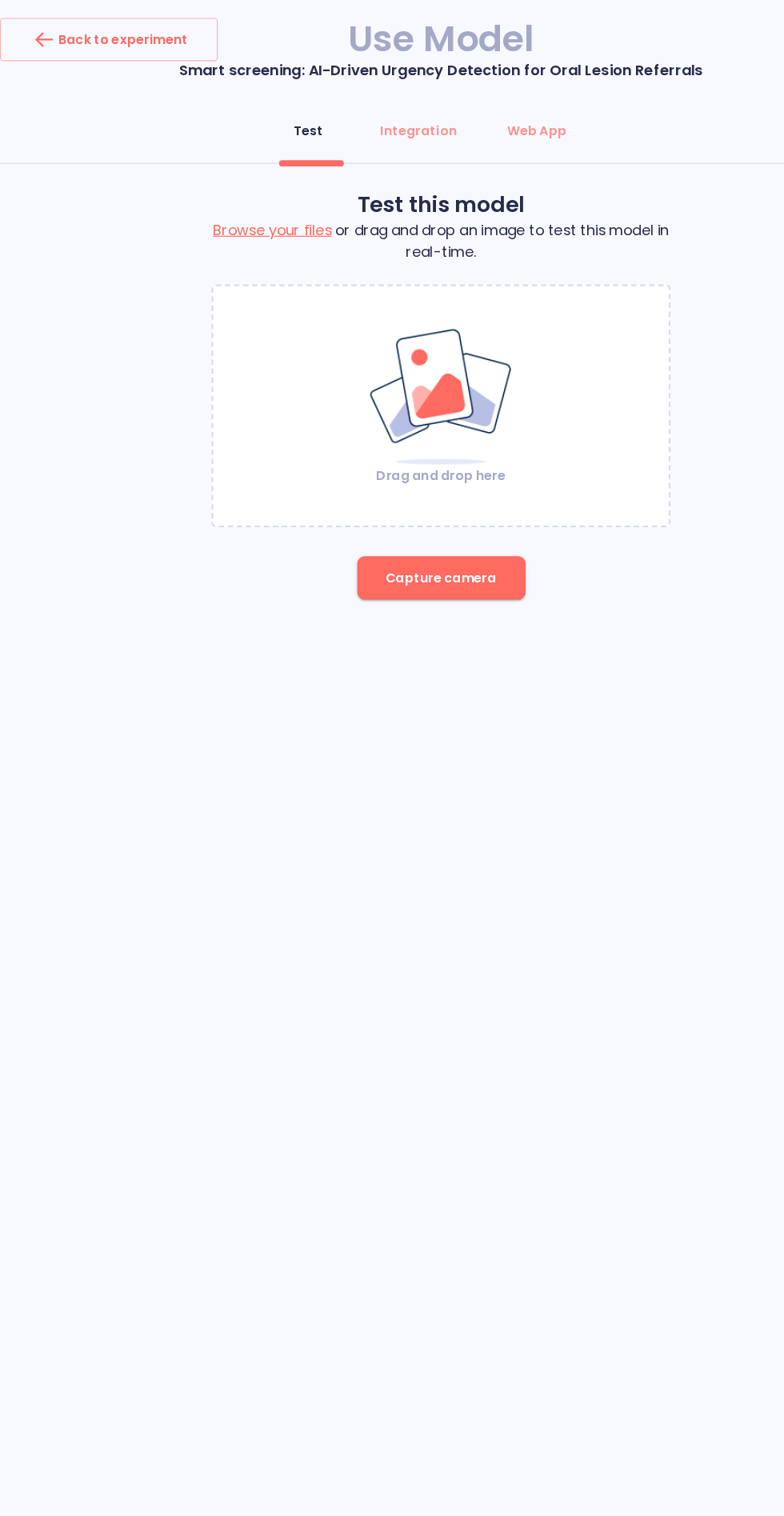
click at [467, 314] on div "Drag and drop here" at bounding box center [392, 361] width 405 height 139
click at [145, 34] on div "Back to experiment" at bounding box center [96, 34] width 141 height 25
